Goal: Task Accomplishment & Management: Complete application form

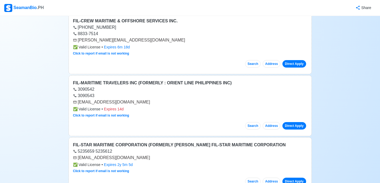
scroll to position [193, 0]
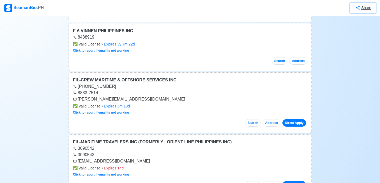
drag, startPoint x: 364, startPoint y: 10, endPoint x: 377, endPoint y: 7, distance: 14.0
click at [377, 7] on nav "SeamanBio .PH Share" at bounding box center [190, 8] width 380 height 16
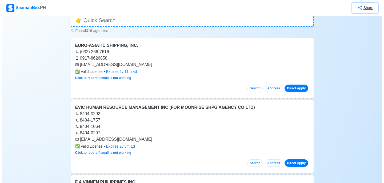
scroll to position [0, 0]
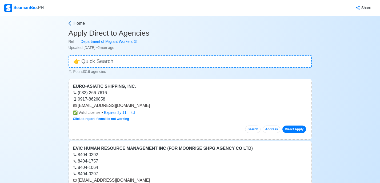
click at [72, 21] on link "Home" at bounding box center [189, 23] width 244 height 6
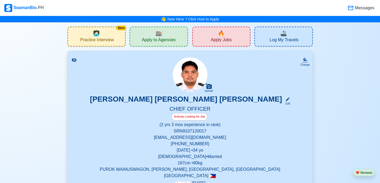
drag, startPoint x: 204, startPoint y: 69, endPoint x: 199, endPoint y: 77, distance: 9.5
click at [199, 77] on div "Change Upload [PERSON_NAME] [PERSON_NAME] [PERSON_NAME] Edit CHIEF OFFICER Acti…" at bounding box center [189, 140] width 245 height 178
click at [99, 37] on span "Practice Interview" at bounding box center [97, 40] width 34 height 7
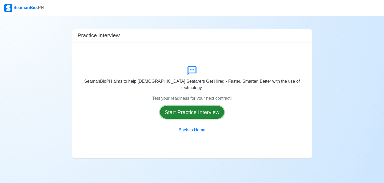
click at [199, 106] on button "Start Practice Interview" at bounding box center [192, 112] width 64 height 13
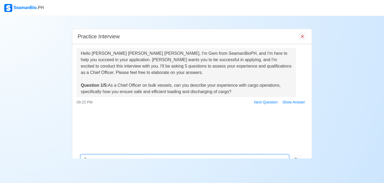
scroll to position [11, 0]
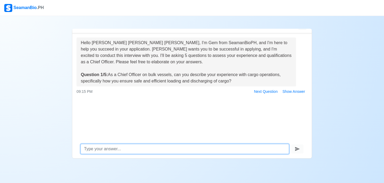
click at [199, 152] on textarea at bounding box center [185, 149] width 208 height 10
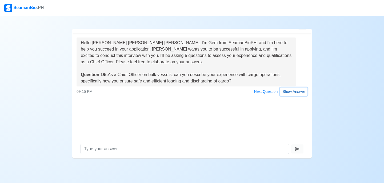
click at [292, 91] on button "Show Answer" at bounding box center [293, 92] width 27 height 8
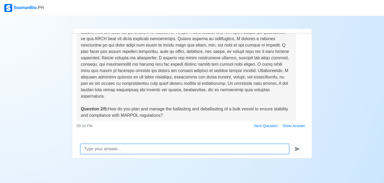
scroll to position [109, 0]
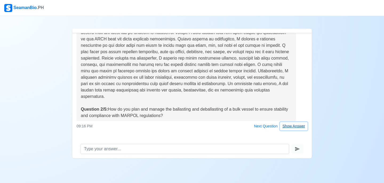
click at [286, 127] on button "Show Answer" at bounding box center [293, 126] width 27 height 8
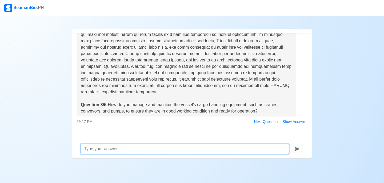
scroll to position [286, 0]
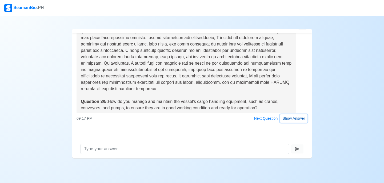
click at [294, 119] on button "Show Answer" at bounding box center [293, 119] width 27 height 8
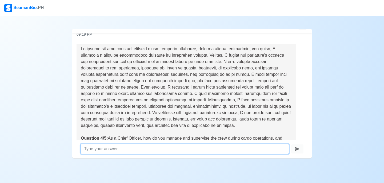
scroll to position [429, 0]
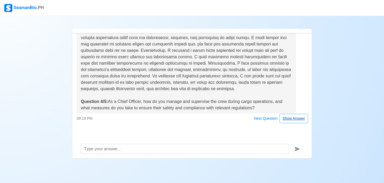
click at [287, 121] on button "Show Answer" at bounding box center [293, 119] width 27 height 8
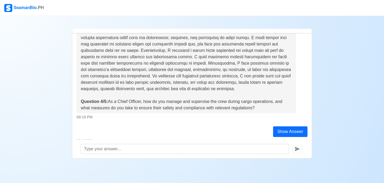
scroll to position [0, 0]
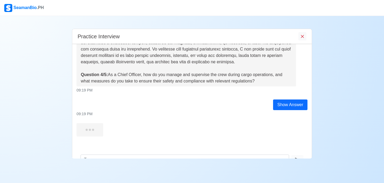
click at [287, 121] on div "Hello [PERSON_NAME] [PERSON_NAME] [PERSON_NAME], I'm Gem from SeamanBioPH, and …" at bounding box center [191, 97] width 239 height 107
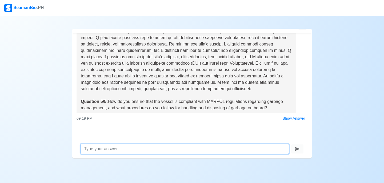
scroll to position [11, 0]
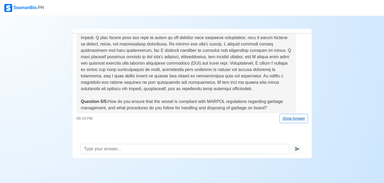
click at [287, 120] on button "Show Answer" at bounding box center [293, 119] width 27 height 8
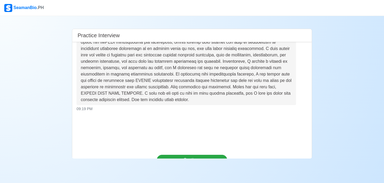
scroll to position [765, 0]
click at [290, 118] on div "Hello [PERSON_NAME] [PERSON_NAME] [PERSON_NAME], I'm Gem from SeamanBioPH, and …" at bounding box center [191, 95] width 239 height 107
click at [206, 158] on button "Continue" at bounding box center [192, 160] width 71 height 10
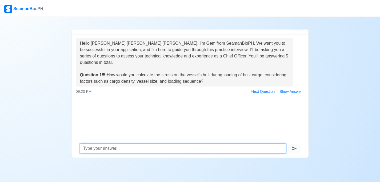
scroll to position [11, 0]
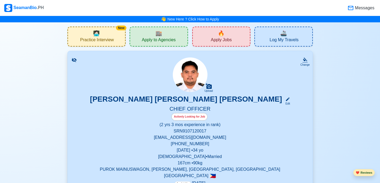
click at [369, 173] on button "❤️ Reviews" at bounding box center [363, 173] width 21 height 7
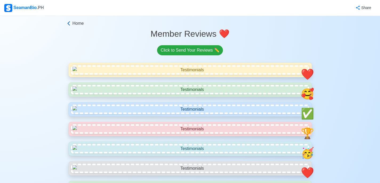
click at [79, 23] on span "Home" at bounding box center [78, 23] width 11 height 6
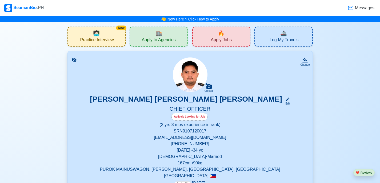
click at [368, 9] on span "Messages" at bounding box center [364, 8] width 21 height 6
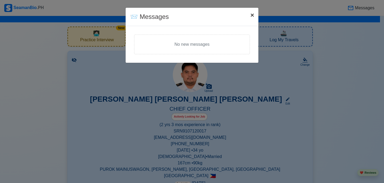
click at [250, 17] on span "×" at bounding box center [252, 14] width 4 height 7
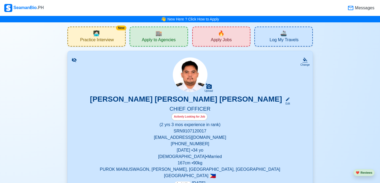
click at [206, 38] on div "🔥 Apply Jobs" at bounding box center [221, 37] width 58 height 20
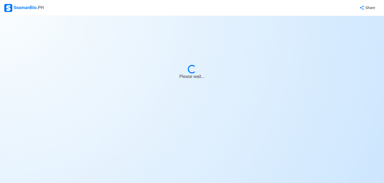
select select "Chief Officer"
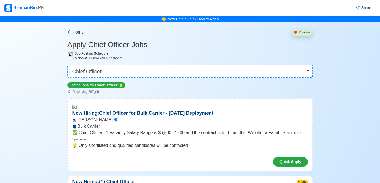
click at [292, 133] on span "See more" at bounding box center [291, 133] width 18 height 5
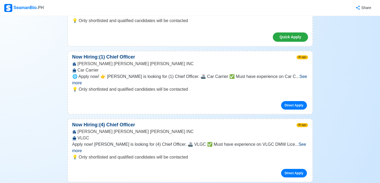
scroll to position [196, 0]
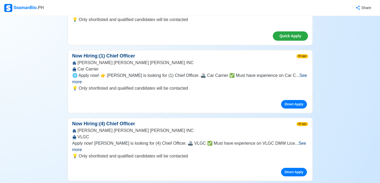
click at [292, 76] on span "See more" at bounding box center [189, 78] width 235 height 11
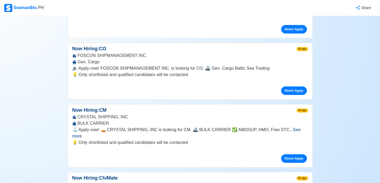
scroll to position [529, 0]
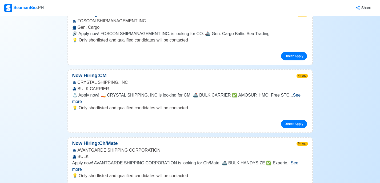
click at [290, 161] on span "See more" at bounding box center [185, 166] width 226 height 11
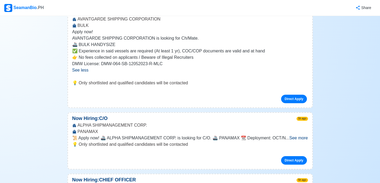
scroll to position [661, 0]
click at [289, 136] on span "See more" at bounding box center [298, 138] width 18 height 5
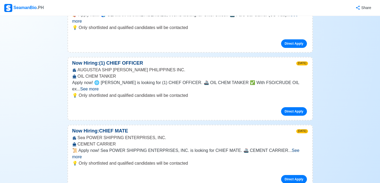
scroll to position [1359, 0]
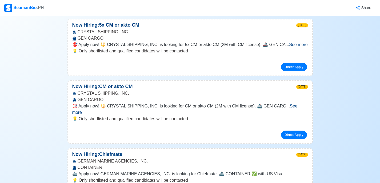
scroll to position [2686, 0]
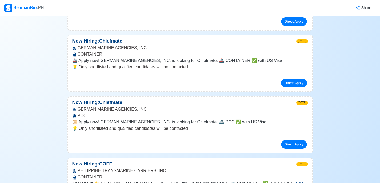
scroll to position [2720, 0]
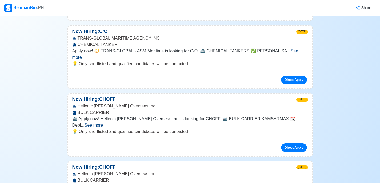
scroll to position [3246, 0]
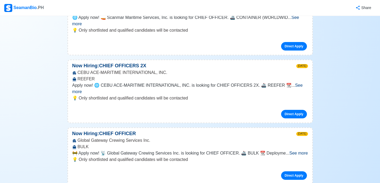
scroll to position [4323, 0]
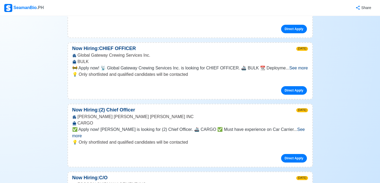
scroll to position [4385, 0]
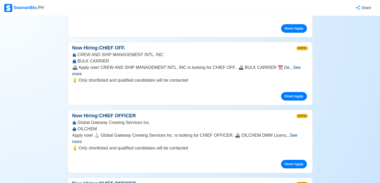
scroll to position [5005, 0]
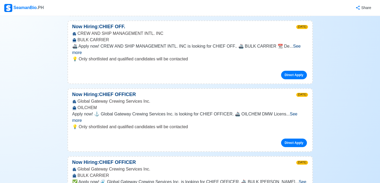
scroll to position [5022, 0]
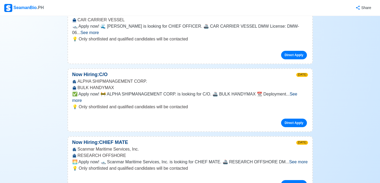
scroll to position [5748, 0]
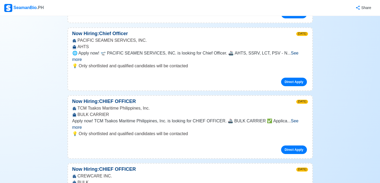
scroll to position [5986, 0]
